Goal: Communication & Community: Answer question/provide support

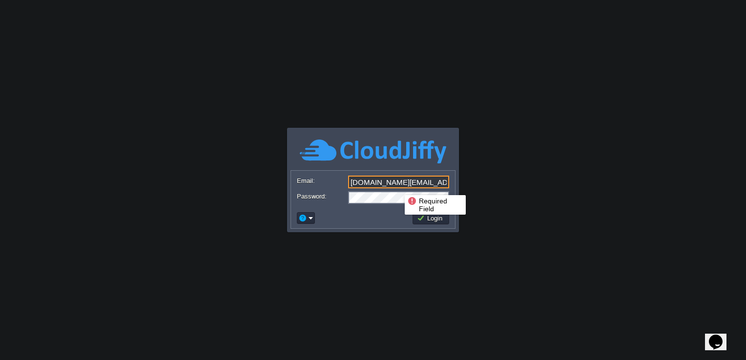
drag, startPoint x: 433, startPoint y: 184, endPoint x: 342, endPoint y: 182, distance: 91.3
click at [342, 182] on div "Email: [DOMAIN_NAME][EMAIL_ADDRESS][DOMAIN_NAME]" at bounding box center [373, 183] width 152 height 14
type input "[EMAIL_ADDRESS][DOMAIN_NAME]"
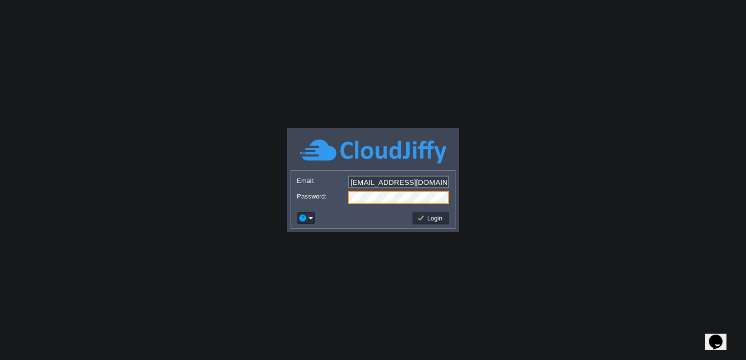
click at [490, 154] on body "Application Platform v.8.10.2 Required Field Email: [EMAIL_ADDRESS][DOMAIN_NAME…" at bounding box center [373, 180] width 746 height 360
click at [440, 215] on button "Login" at bounding box center [431, 218] width 28 height 9
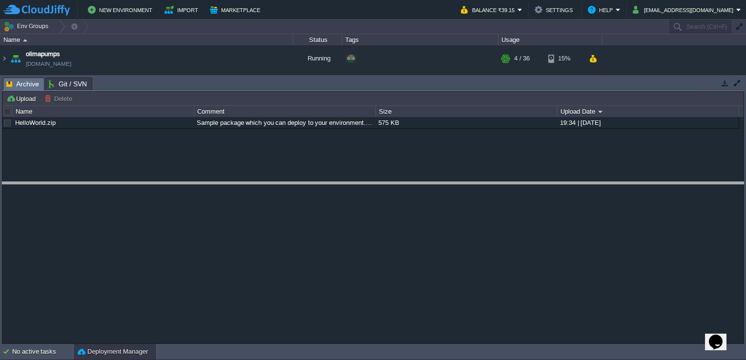
drag, startPoint x: 271, startPoint y: 87, endPoint x: 261, endPoint y: 191, distance: 105.0
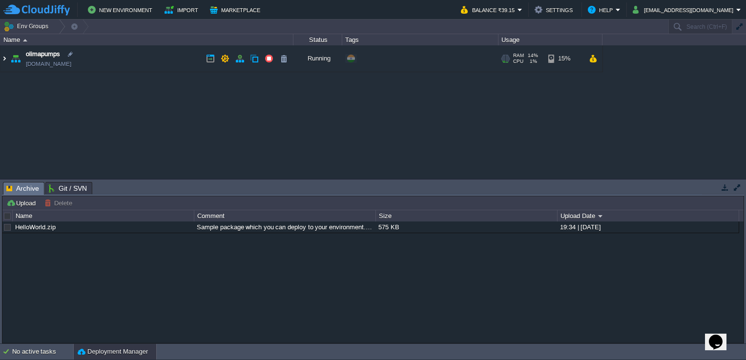
click at [5, 58] on img at bounding box center [4, 58] width 8 height 26
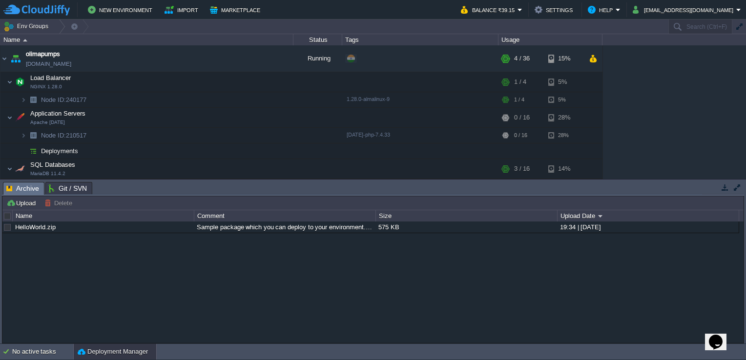
click at [718, 335] on icon "$i18n('chat', 'chat_widget')" at bounding box center [716, 342] width 14 height 15
click at [659, 345] on p "New Conversation" at bounding box center [650, 364] width 163 height 9
type input "919437018937"
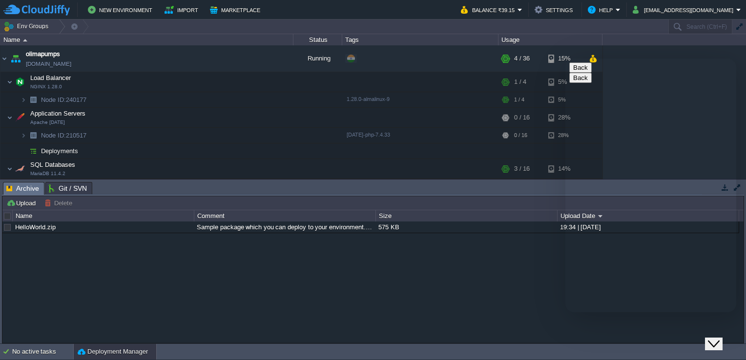
drag, startPoint x: 597, startPoint y: 298, endPoint x: 626, endPoint y: 303, distance: 29.8
click at [565, 59] on textarea at bounding box center [565, 59] width 0 height 0
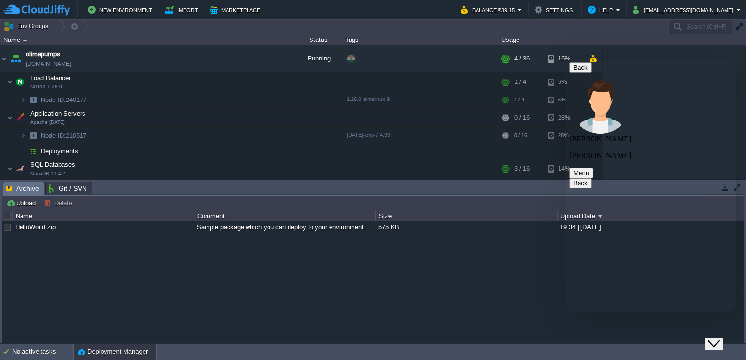
click at [565, 59] on textarea at bounding box center [565, 59] width 0 height 0
type textarea "Hello"
paste textarea "s"
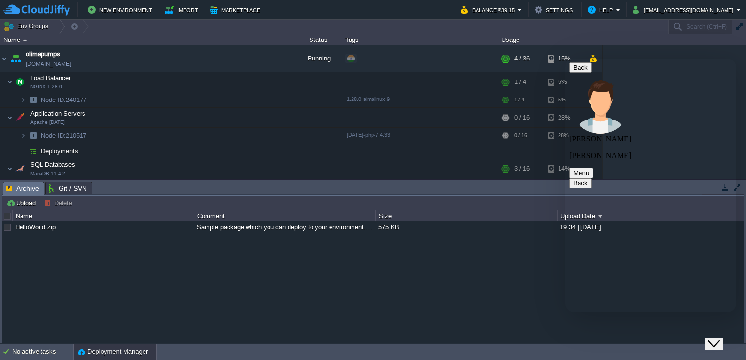
type textarea "ssl is not working"
paste textarea "[URL][DOMAIN_NAME]"
paste textarea "/erp/login"
click at [565, 59] on div "[URL][DOMAIN_NAME] Rate this chat Upload File Insert emoji Send" at bounding box center [565, 59] width 0 height 0
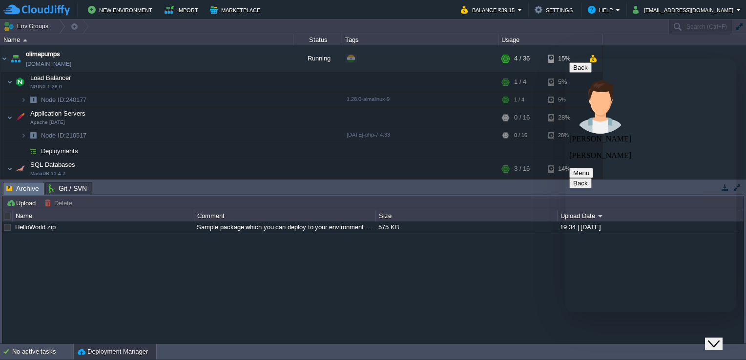
click at [565, 59] on textarea "[URL][DOMAIN_NAME]" at bounding box center [565, 59] width 0 height 0
type textarea "[URL][DOMAIN_NAME]"
type textarea "previously it was working"
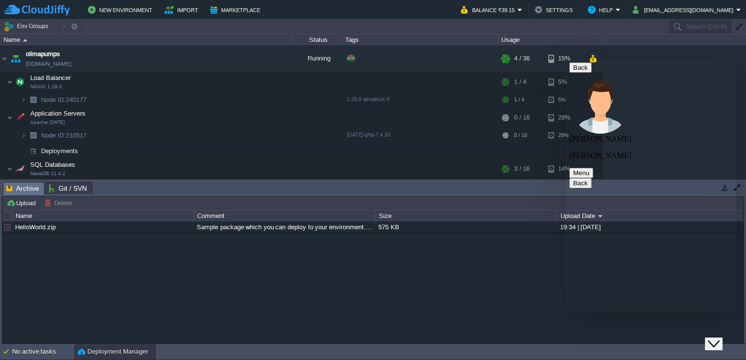
type textarea "T"
type textarea "ok"
click at [719, 340] on icon "Close Chat This icon closes the chat window." at bounding box center [714, 344] width 12 height 12
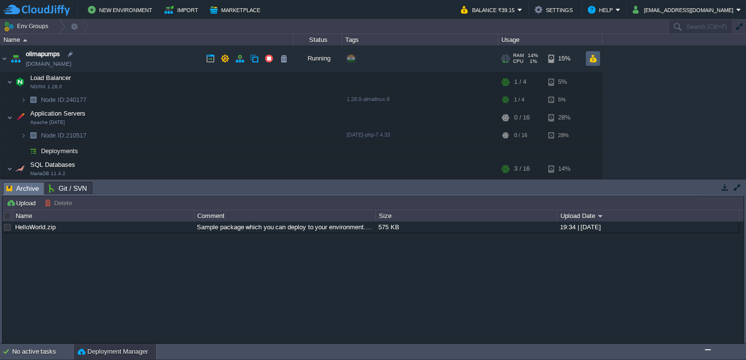
click at [592, 58] on button "button" at bounding box center [592, 58] width 8 height 9
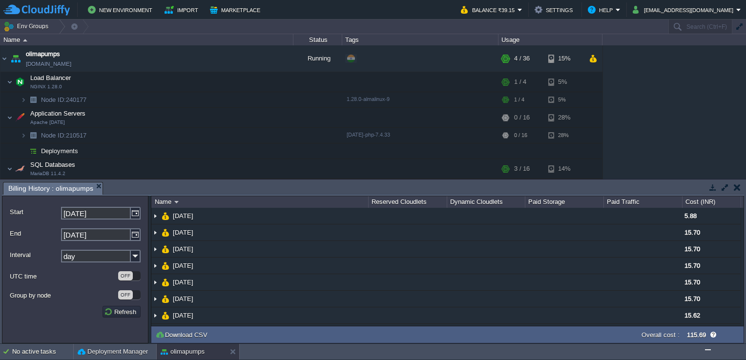
click at [737, 187] on button "button" at bounding box center [736, 187] width 7 height 9
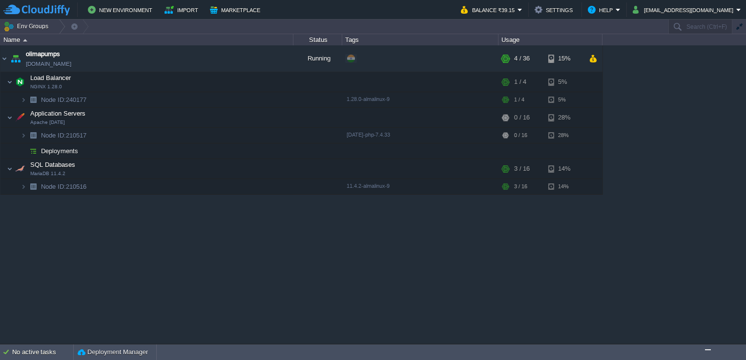
click at [708, 345] on img "$i18n('chat', 'chat_widget')" at bounding box center [708, 350] width 0 height 0
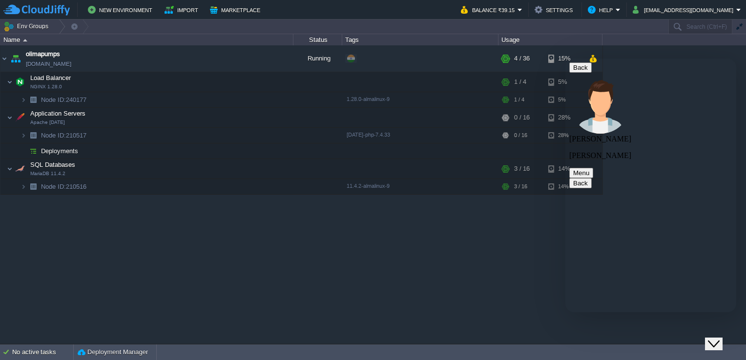
scroll to position [282, 0]
drag, startPoint x: 698, startPoint y: 0, endPoint x: 409, endPoint y: 243, distance: 377.5
click at [409, 243] on div "olimapumps [DOMAIN_NAME] Running + Add to Env Group RAM 14% CPU 1% 4 / 36 15% L…" at bounding box center [373, 194] width 746 height 299
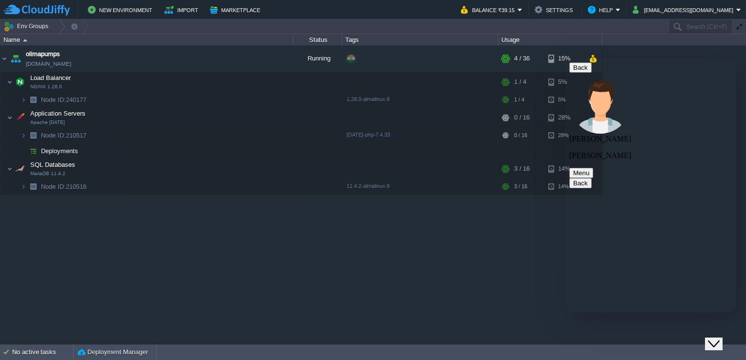
click at [565, 59] on textarea at bounding box center [565, 59] width 0 height 0
type textarea "already i have installed"
type textarea "before 6months"
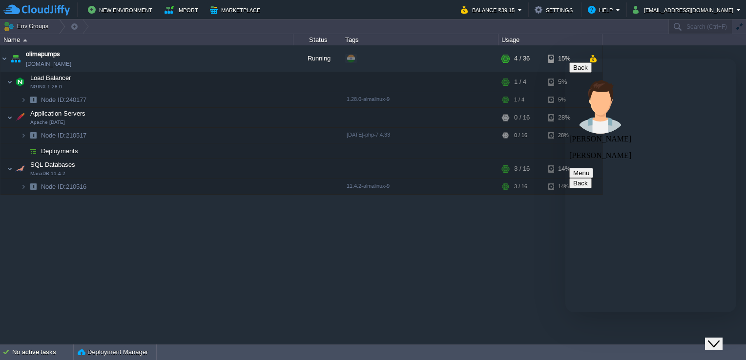
scroll to position [449, 0]
click at [177, 116] on button "button" at bounding box center [176, 117] width 9 height 9
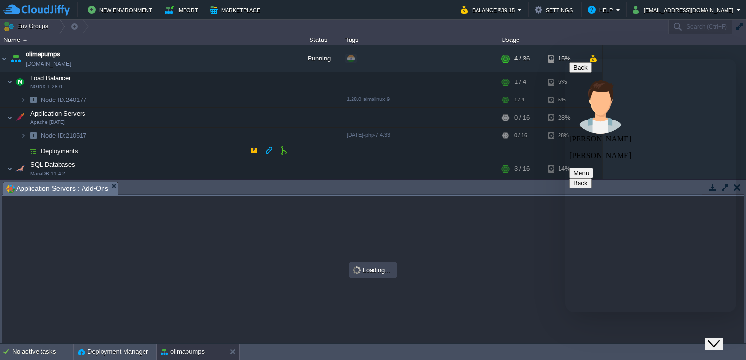
scroll to position [490, 0]
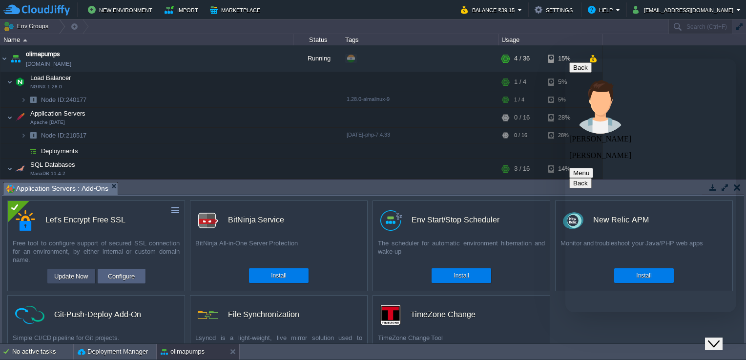
click at [64, 275] on button "Update Now" at bounding box center [71, 276] width 40 height 12
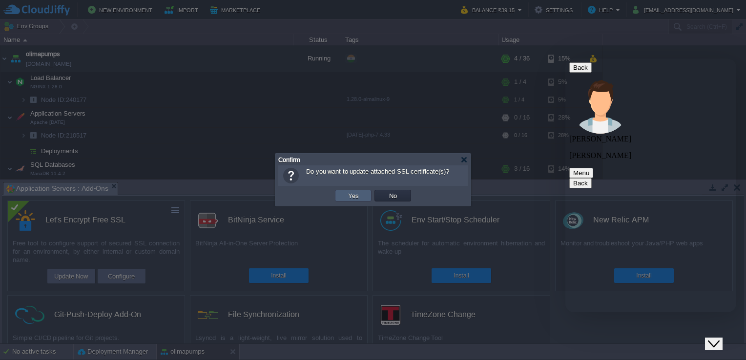
click at [348, 194] on button "Yes" at bounding box center [353, 195] width 17 height 9
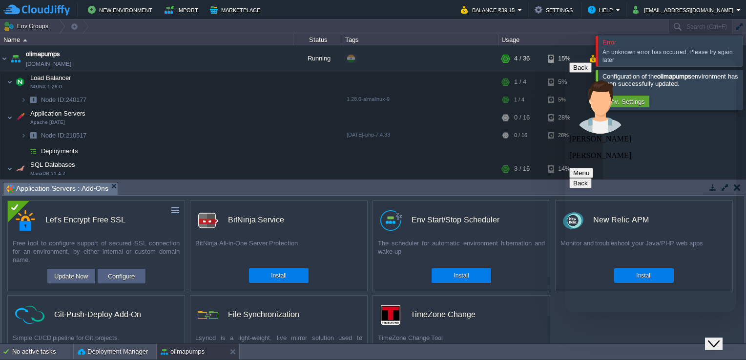
scroll to position [526, 0]
click at [191, 115] on button "button" at bounding box center [190, 117] width 9 height 9
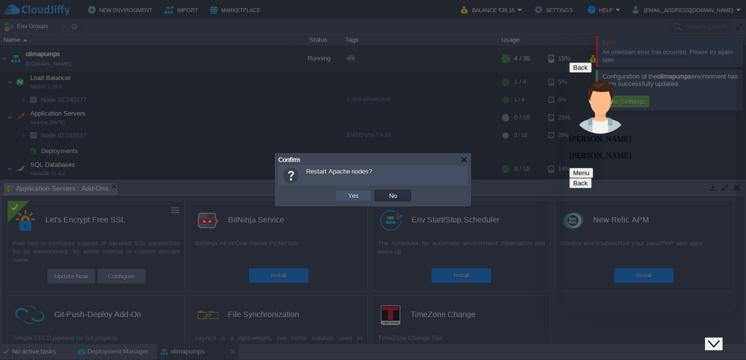
click at [354, 196] on button "Yes" at bounding box center [353, 195] width 17 height 9
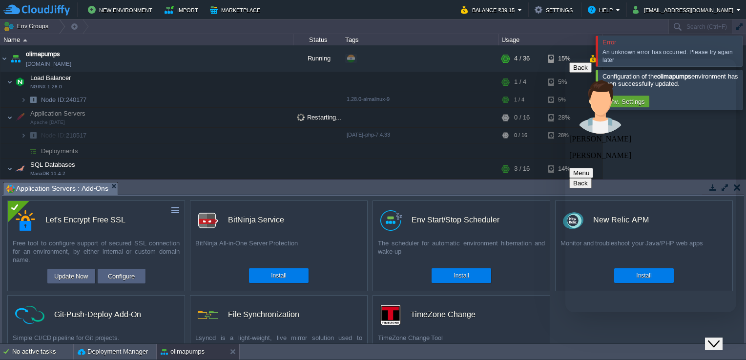
scroll to position [15, 0]
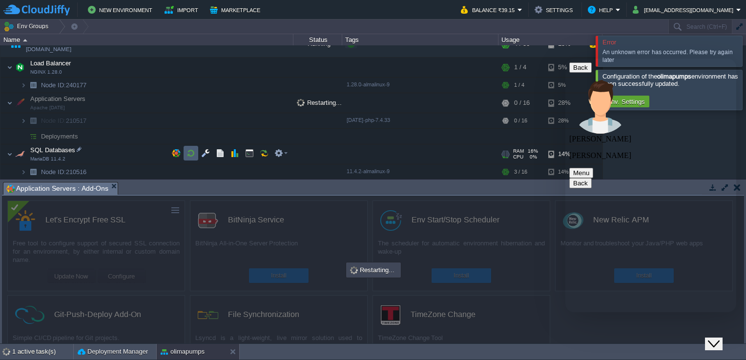
click at [193, 153] on button "button" at bounding box center [190, 153] width 9 height 9
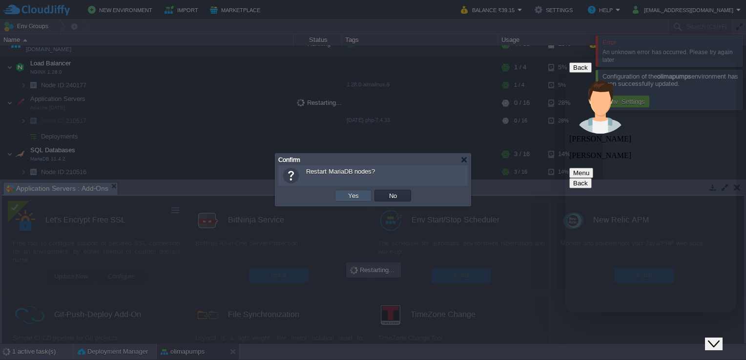
click at [356, 195] on button "Yes" at bounding box center [353, 195] width 17 height 9
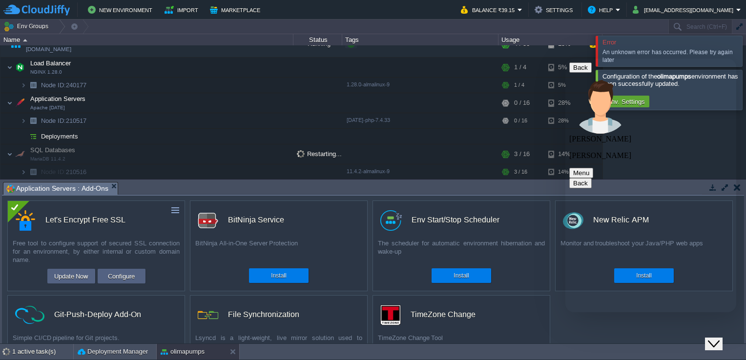
click at [719, 338] on icon "Close Chat This icon closes the chat window." at bounding box center [714, 344] width 12 height 12
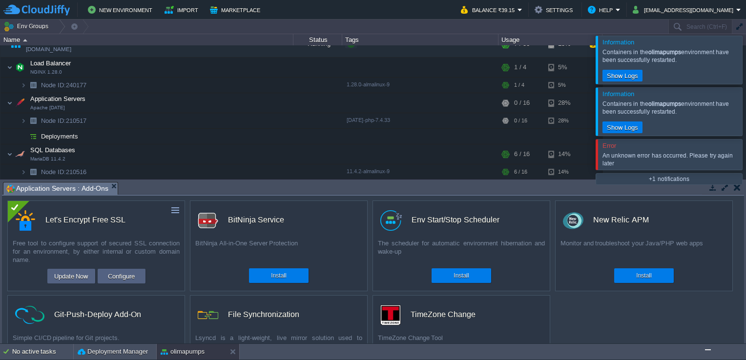
click at [117, 277] on button "Configure" at bounding box center [121, 276] width 33 height 12
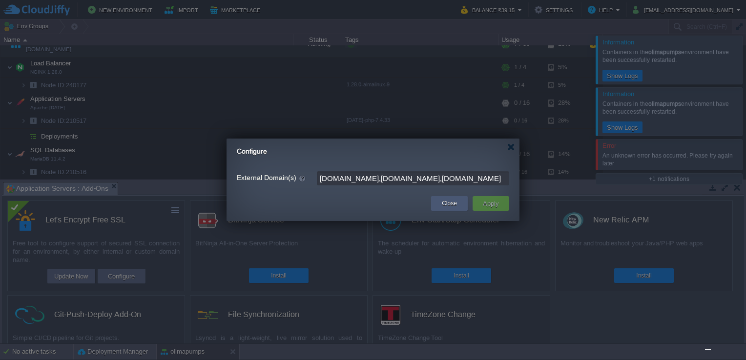
click at [447, 202] on button "Close" at bounding box center [449, 204] width 15 height 10
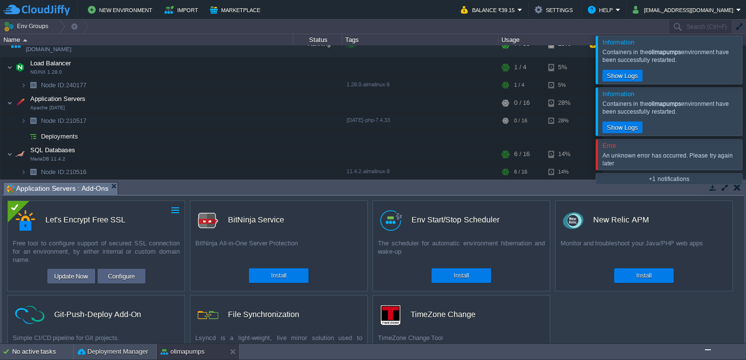
click at [174, 206] on button "button" at bounding box center [175, 210] width 9 height 9
click at [162, 222] on link "Uninstall" at bounding box center [153, 226] width 55 height 12
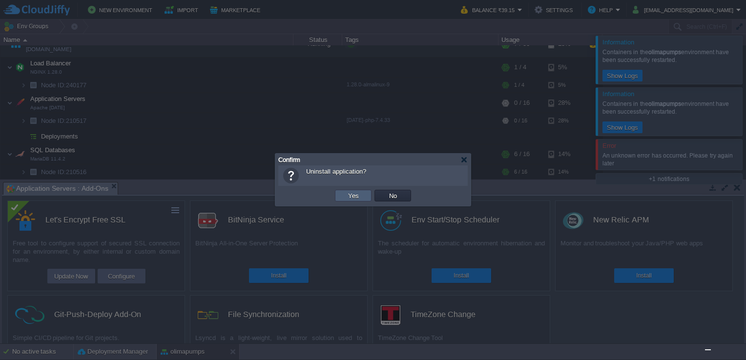
click at [355, 197] on button "Yes" at bounding box center [353, 195] width 17 height 9
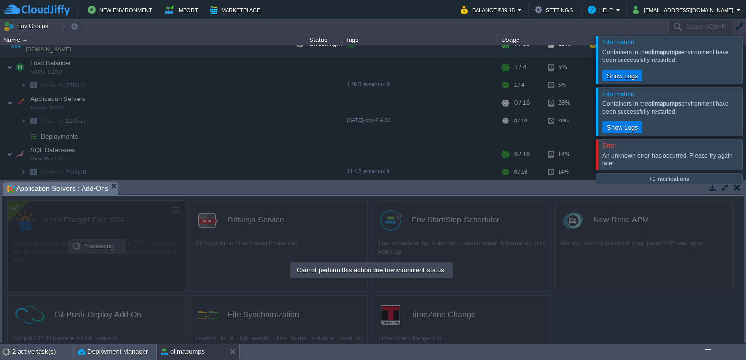
scroll to position [0, 0]
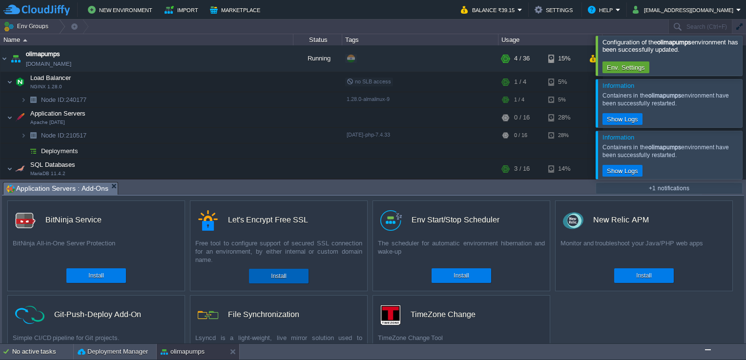
click at [292, 273] on div "Install" at bounding box center [278, 276] width 45 height 15
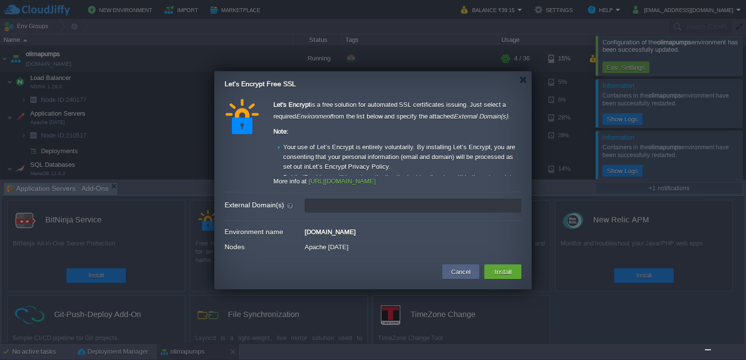
click at [329, 203] on input "External Domain(s)" at bounding box center [412, 206] width 217 height 14
type input "leave blank to get a test certificate for this environment domain"
paste input "[DOMAIN_NAME]"
type input "[DOMAIN_NAME]"
click at [503, 270] on button "Install" at bounding box center [502, 272] width 23 height 12
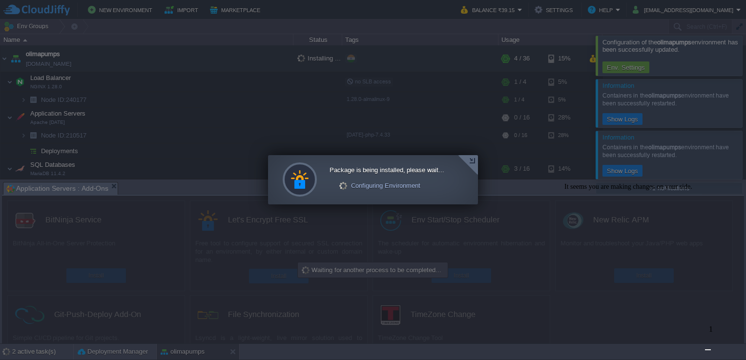
click at [708, 345] on img "$i18n('chat', 'chat_widget')" at bounding box center [708, 350] width 0 height 0
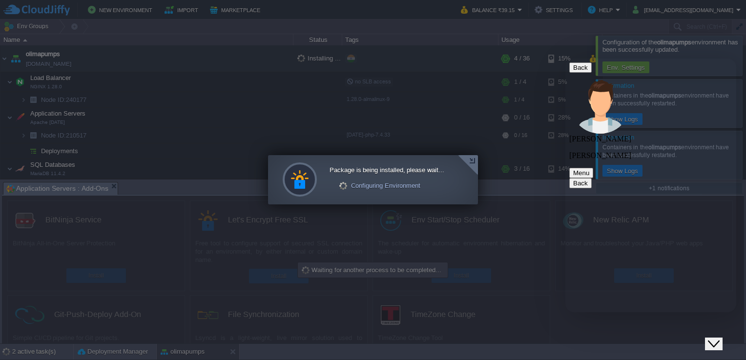
scroll to position [562, 0]
click at [565, 59] on textarea at bounding box center [565, 59] width 0 height 0
type textarea "yes"
type textarea "you people not doing anything"
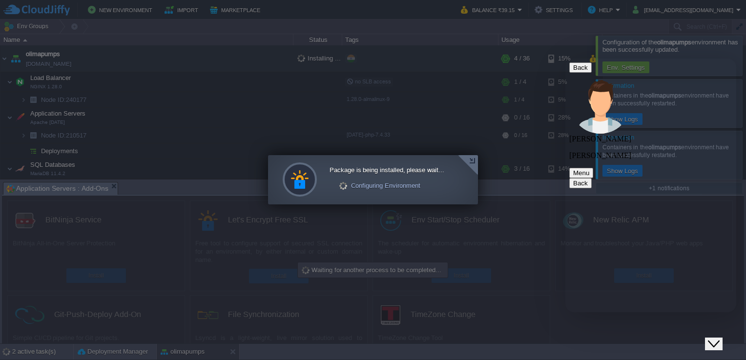
scroll to position [646, 0]
type textarea "only document link sending"
type textarea "you send me document link"
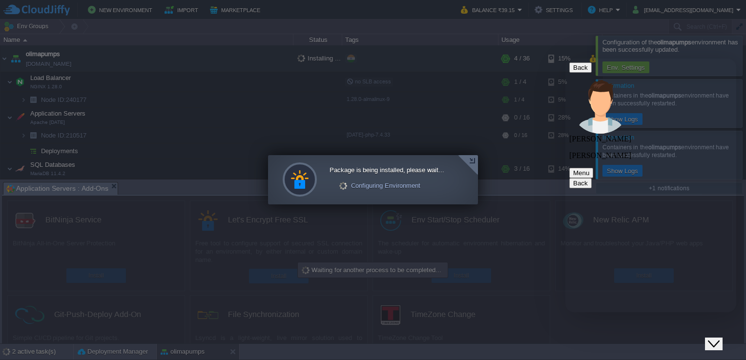
type textarea "then i am trying from my side"
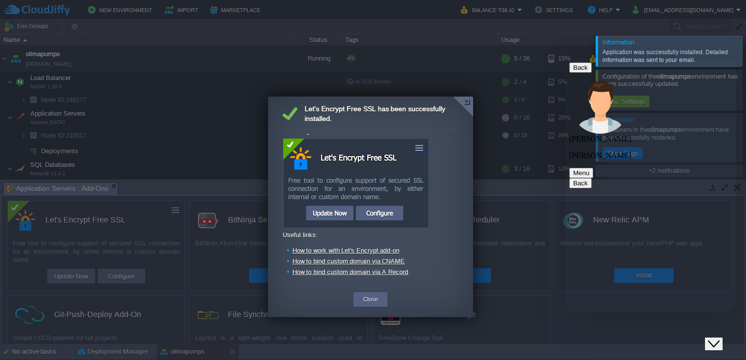
scroll to position [65, 0]
click at [379, 299] on div "Close" at bounding box center [371, 299] width 20 height 15
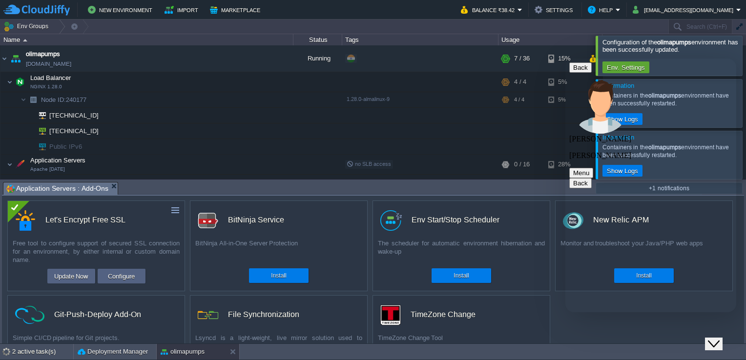
click at [565, 59] on textarea at bounding box center [565, 59] width 0 height 0
type textarea "Hello"
type textarea "still ssl issue"
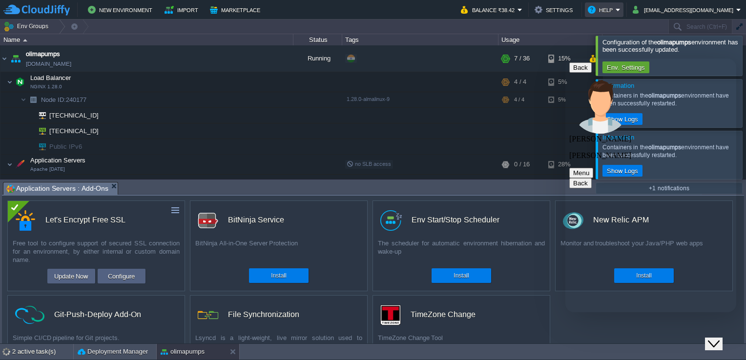
click at [620, 13] on em "Help" at bounding box center [603, 10] width 33 height 12
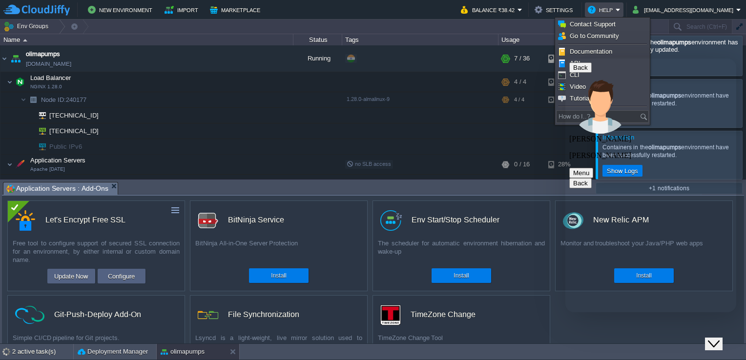
click at [721, 338] on button "Close Chat This icon closes the chat window." at bounding box center [714, 344] width 18 height 13
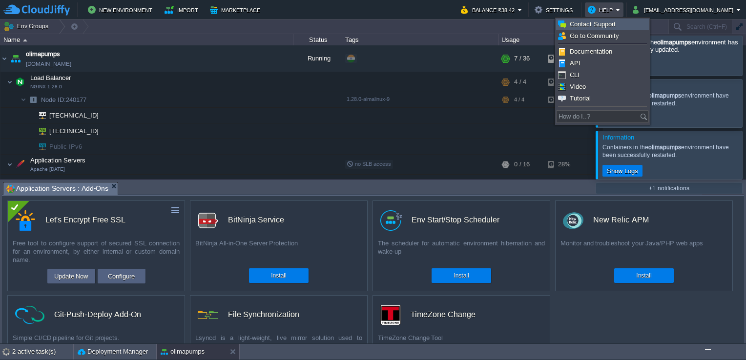
click at [611, 25] on span "Contact Support" at bounding box center [592, 23] width 46 height 7
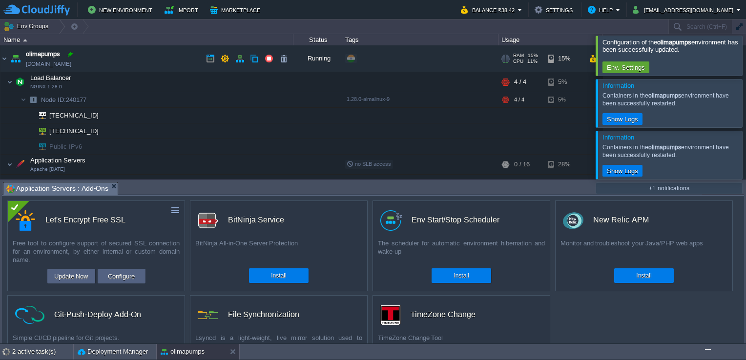
click at [72, 55] on div at bounding box center [70, 54] width 9 height 9
click at [98, 101] on div at bounding box center [96, 99] width 9 height 9
type input "240177"
click at [708, 345] on img "$i18n('chat', 'chat_widget')" at bounding box center [708, 350] width 0 height 0
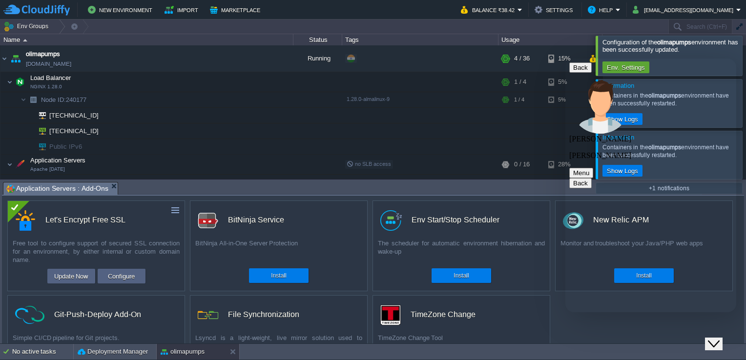
scroll to position [1025, 0]
click at [565, 59] on textarea at bounding box center [565, 59] width 0 height 0
type textarea "issue is not fixed"
click at [719, 338] on icon "Close Chat This icon closes the chat window." at bounding box center [714, 344] width 12 height 12
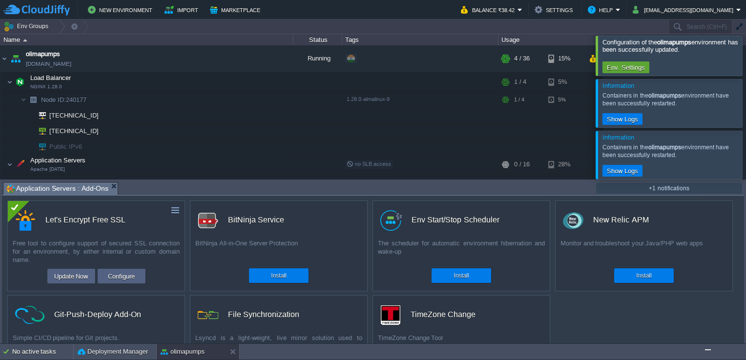
click at [745, 104] on div at bounding box center [757, 103] width 0 height 48
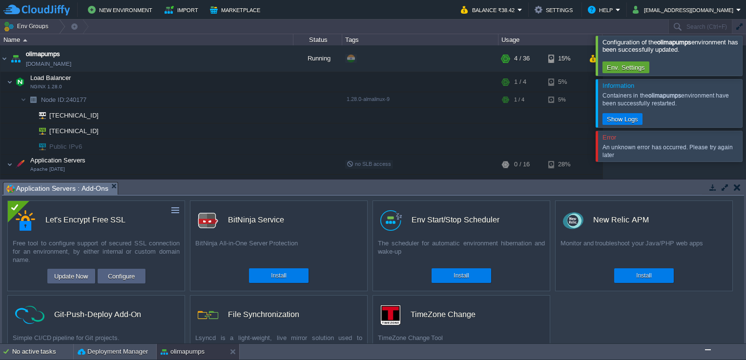
click at [745, 104] on div at bounding box center [757, 103] width 0 height 48
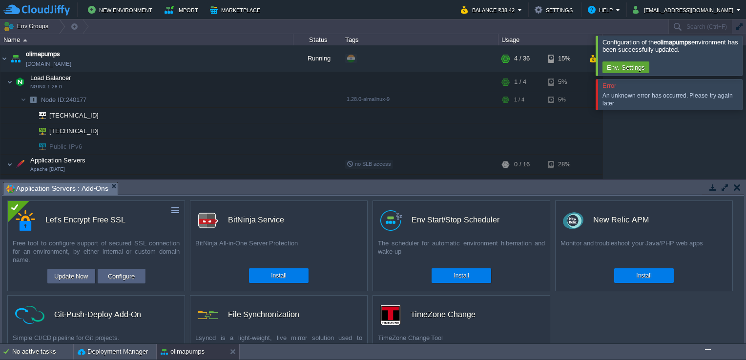
click at [745, 58] on div at bounding box center [757, 56] width 0 height 40
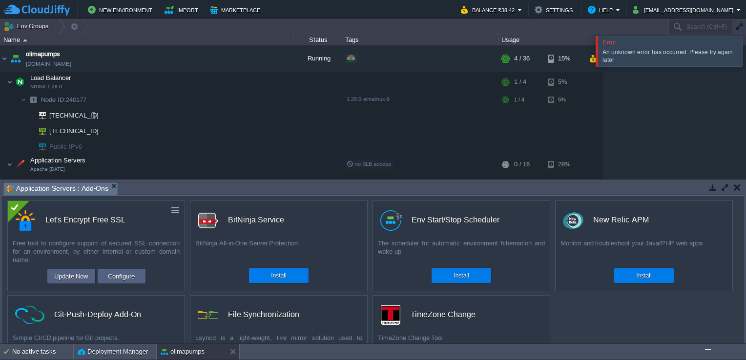
scroll to position [61, 0]
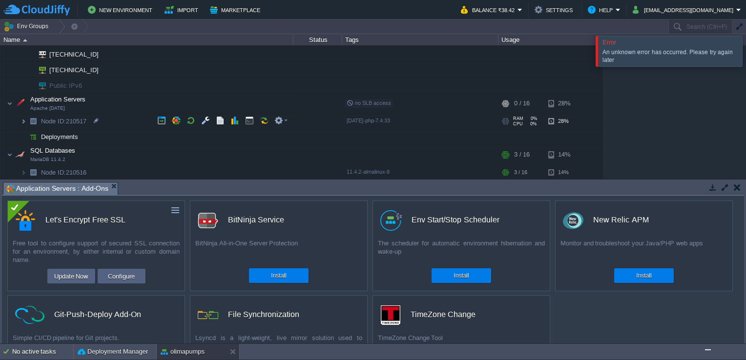
click at [23, 120] on img at bounding box center [23, 121] width 6 height 15
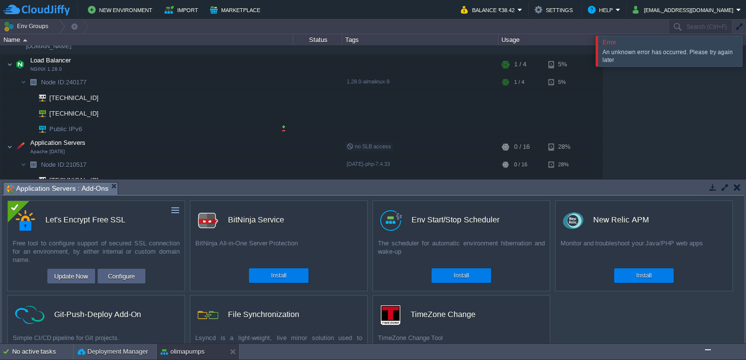
scroll to position [49, 0]
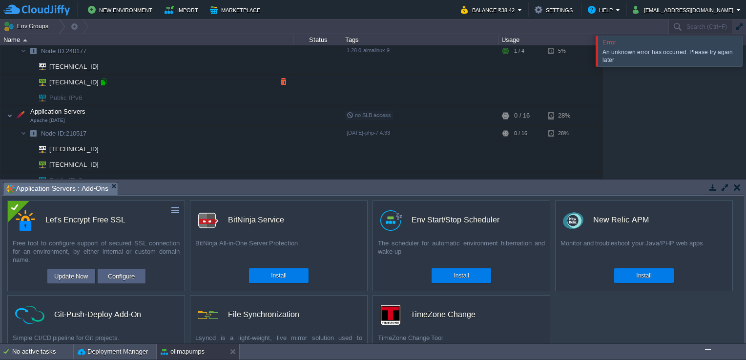
click at [101, 83] on div at bounding box center [103, 82] width 9 height 9
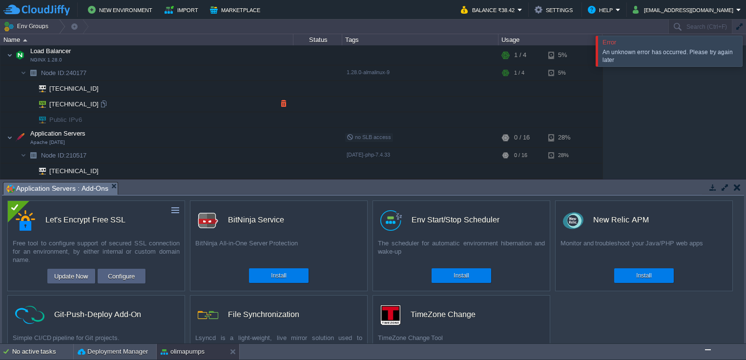
scroll to position [0, 0]
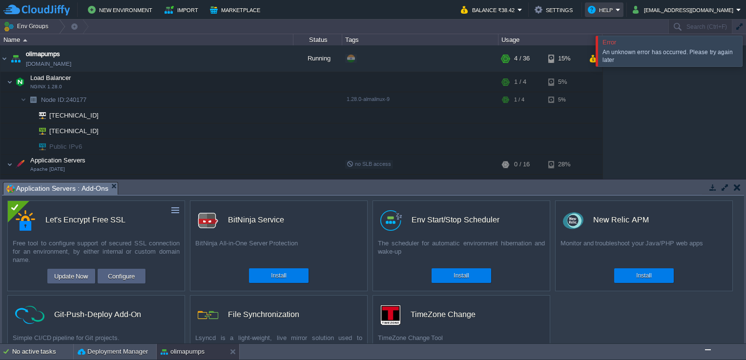
click at [620, 9] on em "Help" at bounding box center [603, 10] width 33 height 12
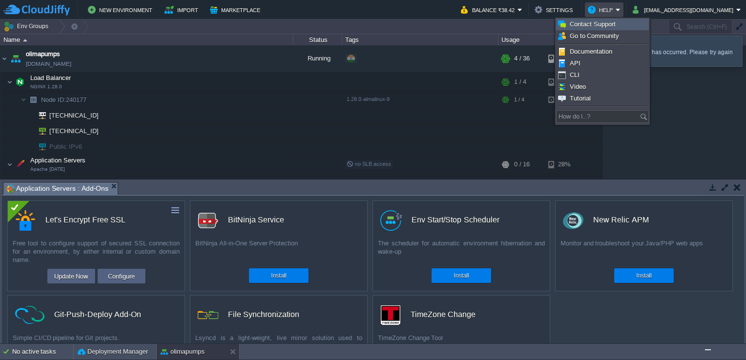
click at [587, 28] on link "Contact Support" at bounding box center [602, 24] width 92 height 11
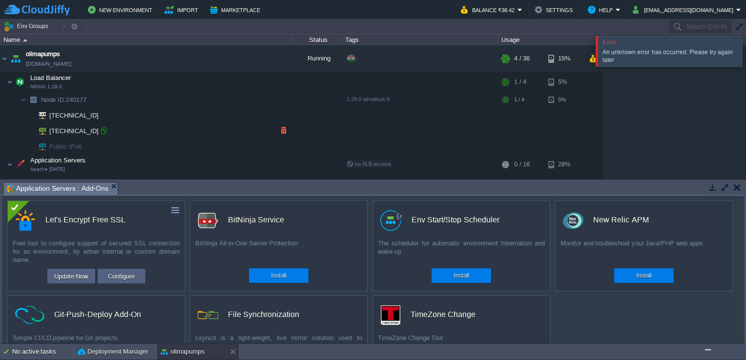
click at [104, 132] on div at bounding box center [103, 130] width 9 height 9
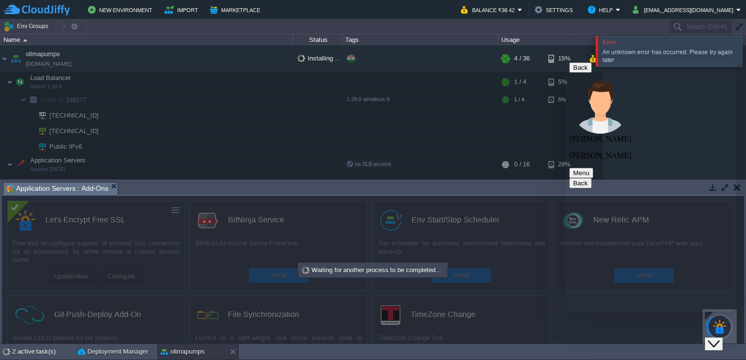
scroll to position [1283, 0]
click at [565, 59] on textarea at bounding box center [565, 59] width 0 height 0
type textarea "Great"
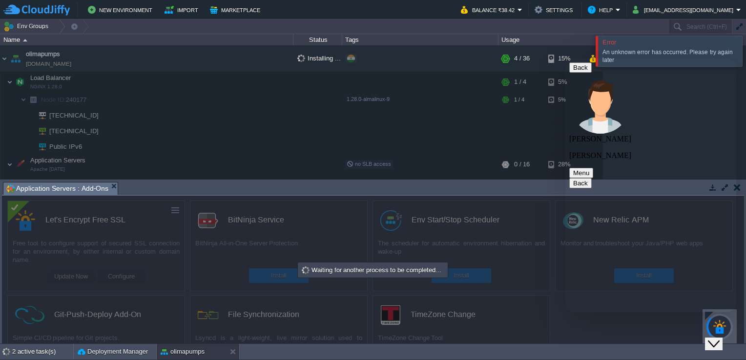
scroll to position [1316, 0]
type textarea "Thanks"
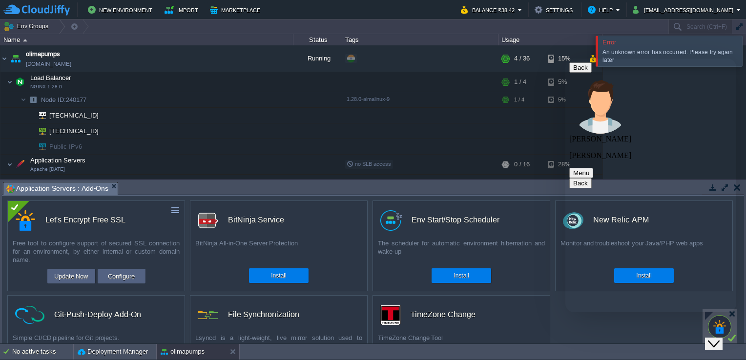
scroll to position [1476, 0]
